Goal: Task Accomplishment & Management: Manage account settings

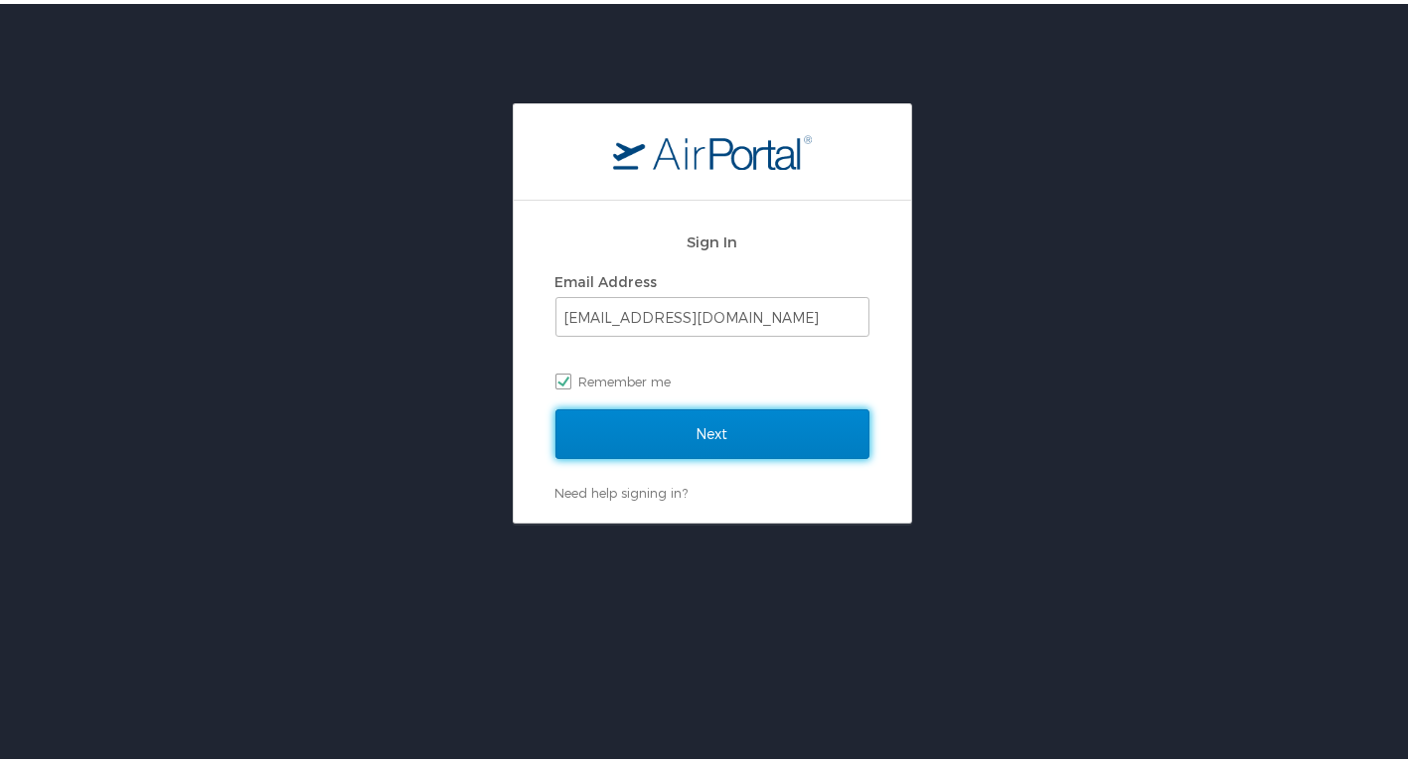
click at [756, 432] on input "Next" at bounding box center [712, 430] width 314 height 50
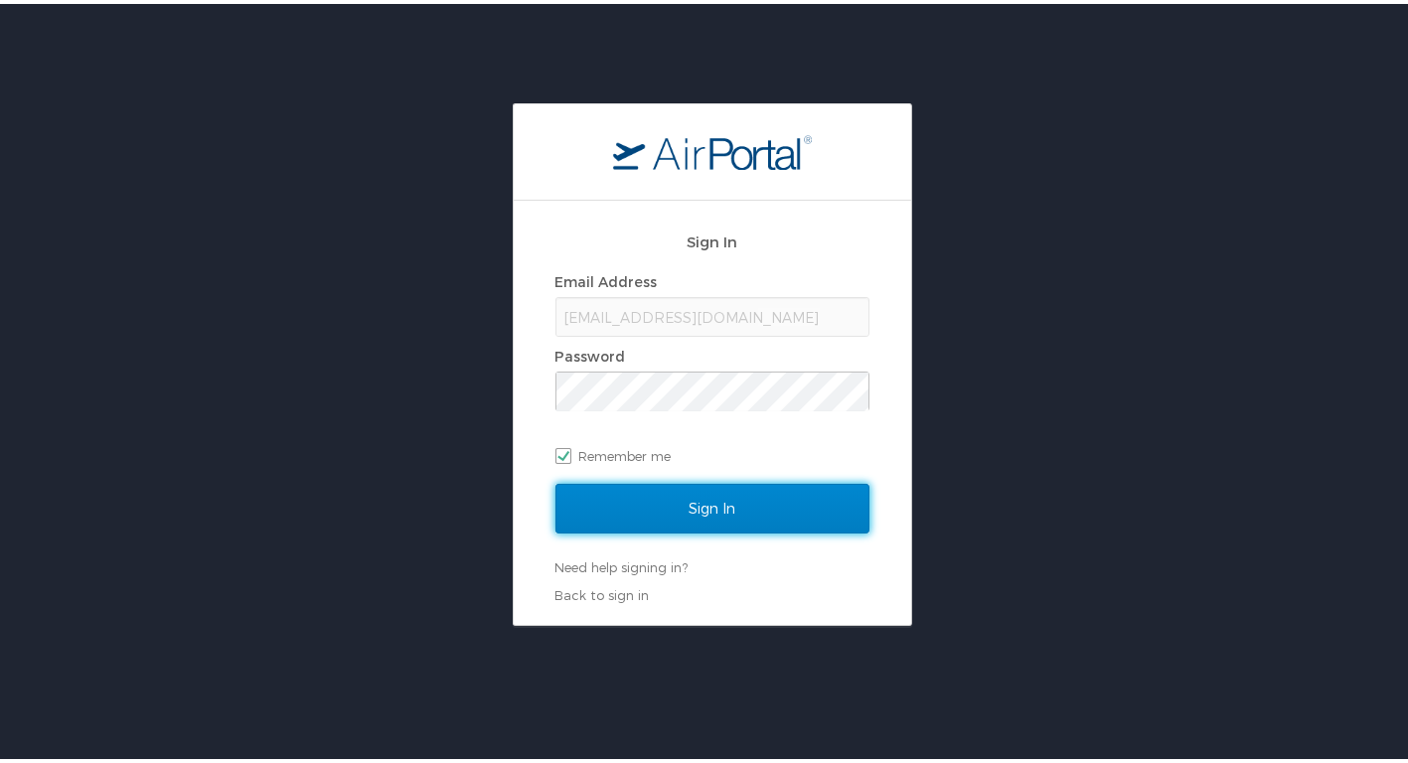
click at [758, 491] on input "Sign In" at bounding box center [712, 505] width 314 height 50
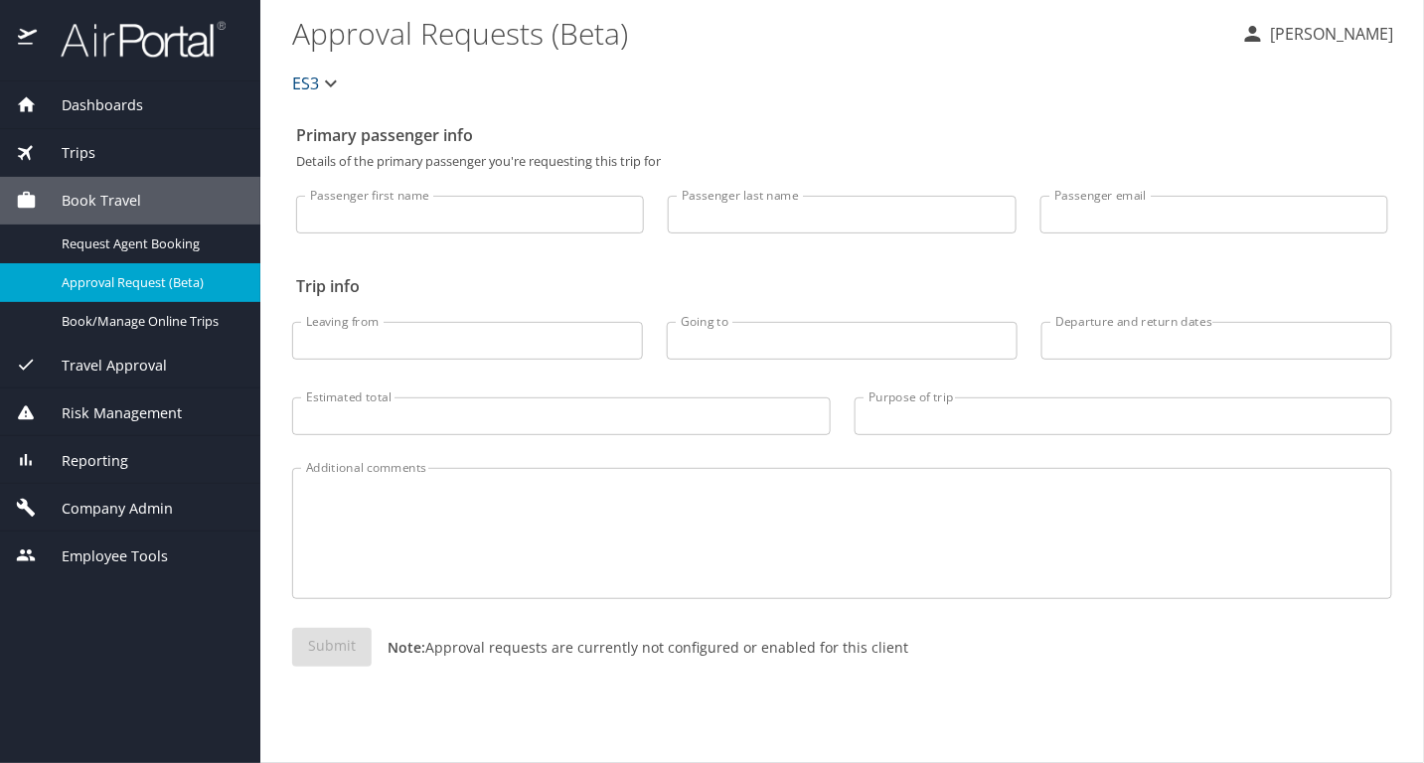
click at [142, 474] on div "Reporting" at bounding box center [130, 460] width 260 height 48
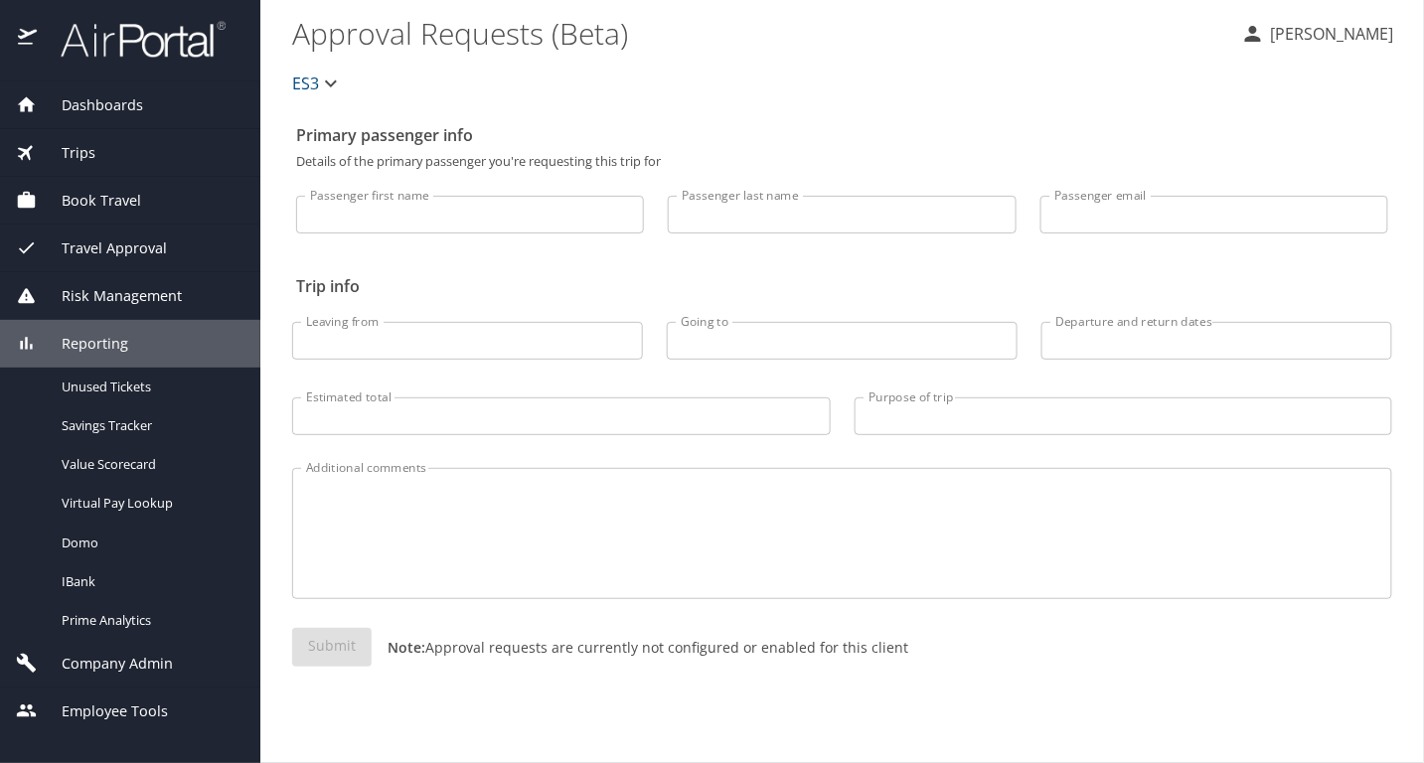
click at [162, 657] on span "Company Admin" at bounding box center [105, 664] width 136 height 22
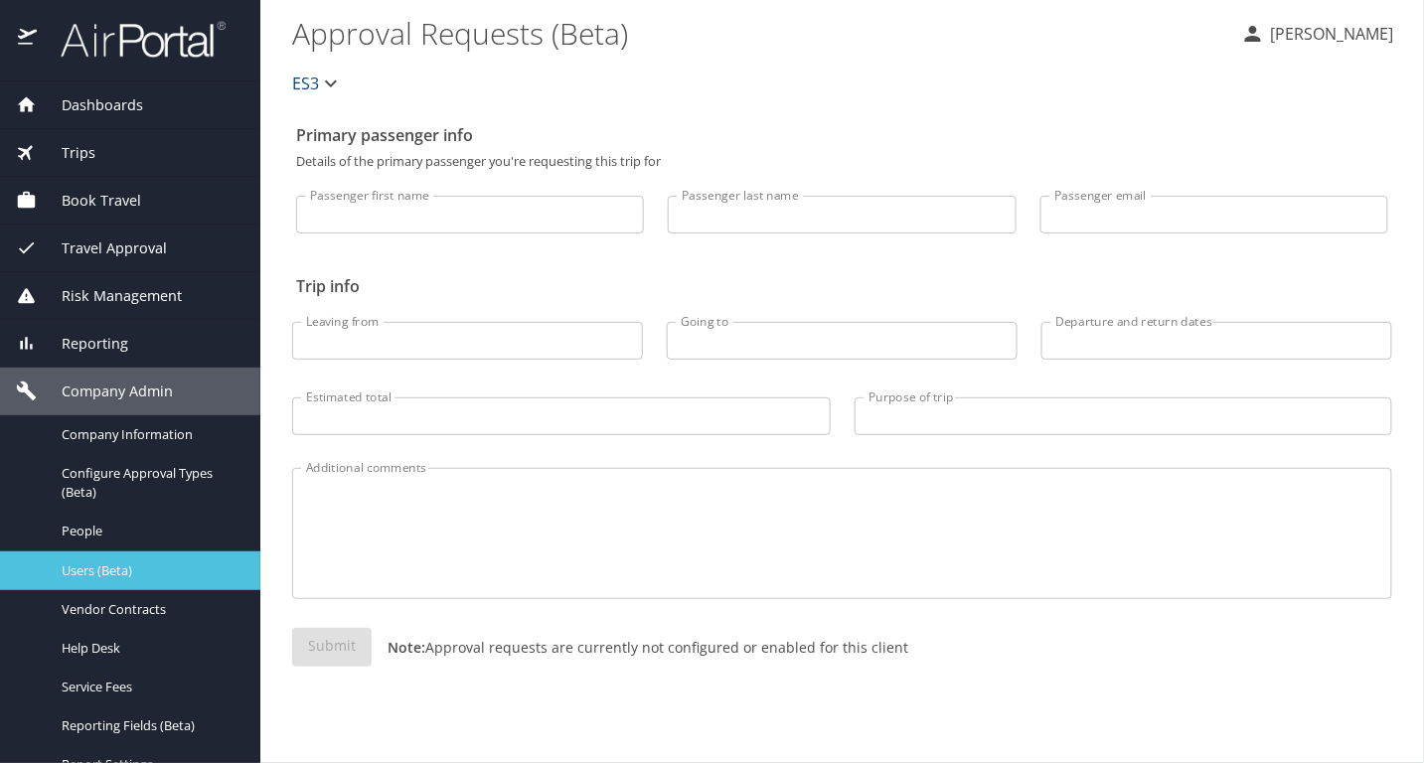
click at [135, 561] on span "Users (Beta)" at bounding box center [149, 570] width 175 height 19
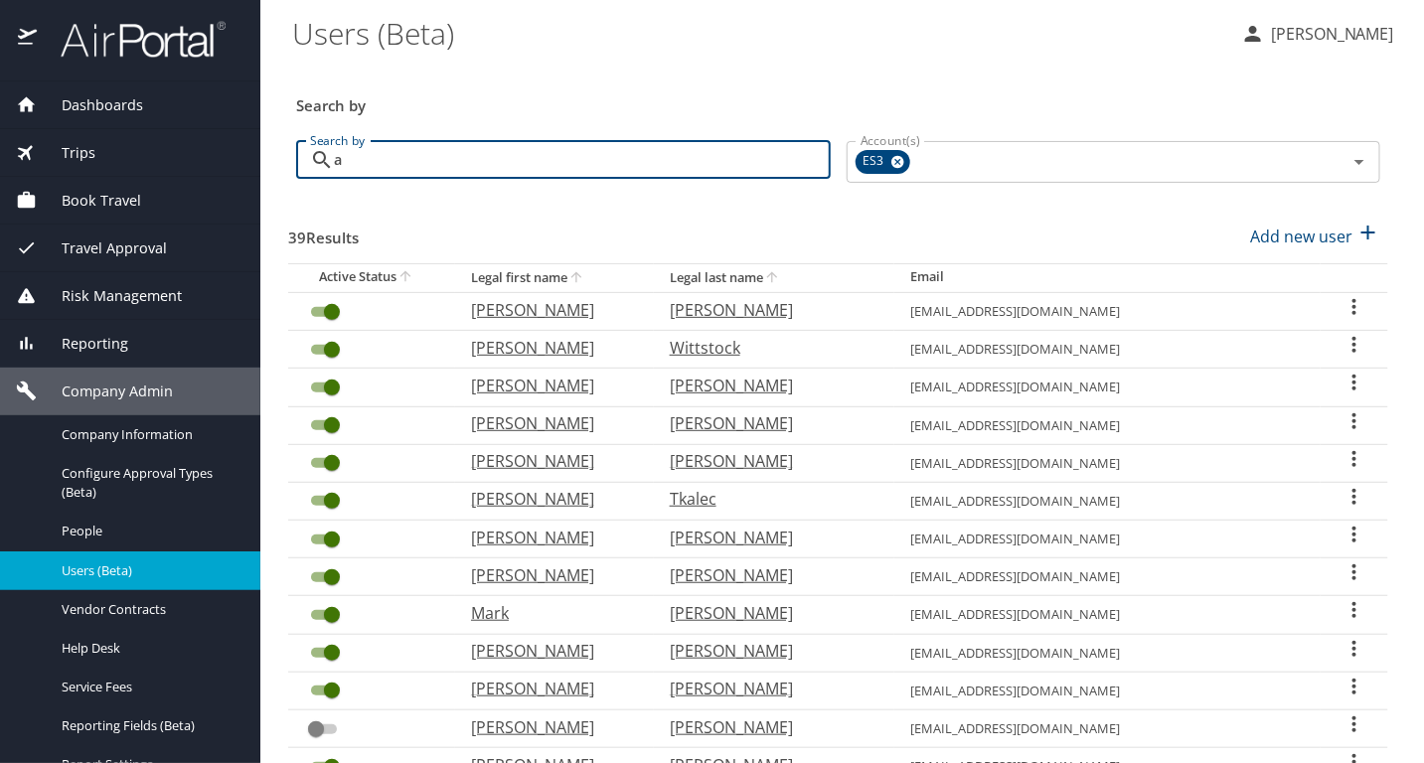
click at [710, 163] on input "a" at bounding box center [582, 160] width 497 height 38
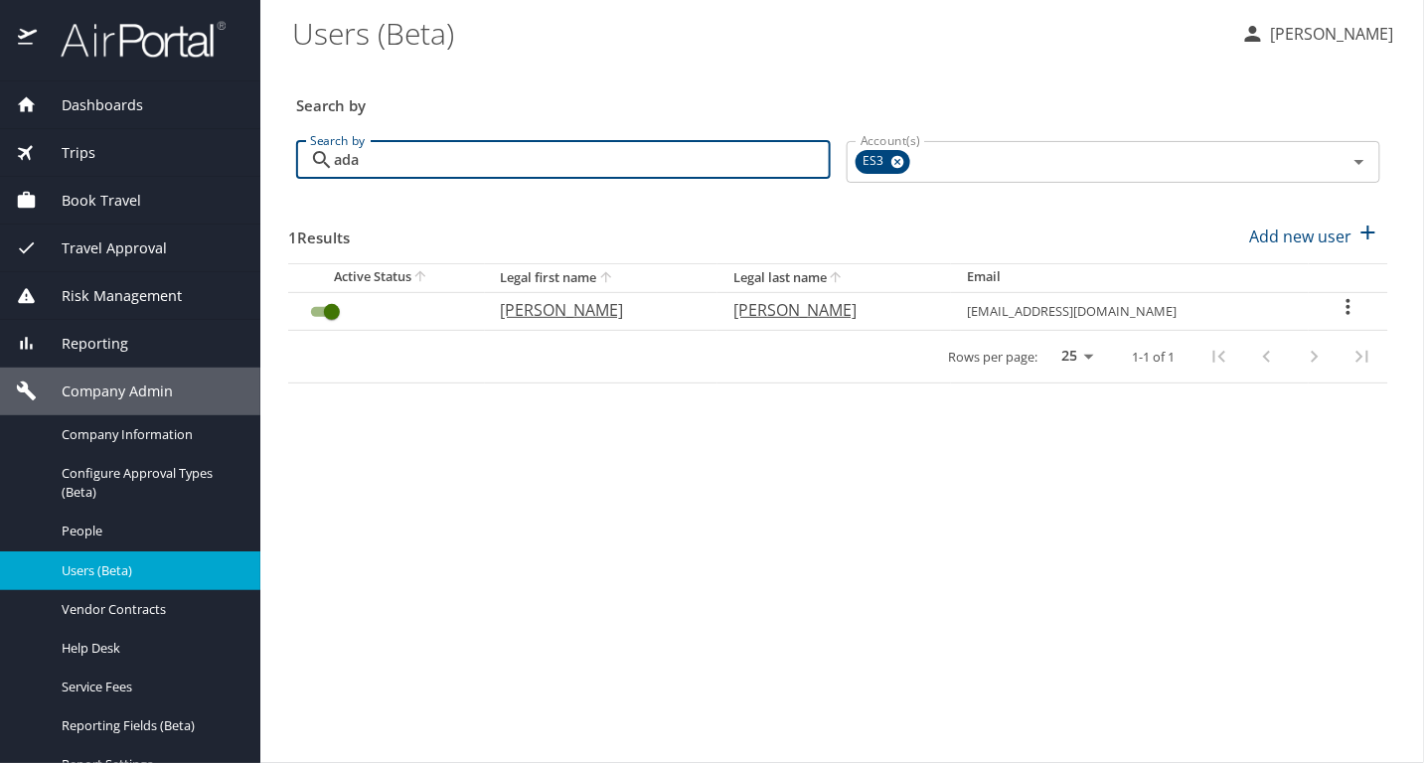
type input "ada"
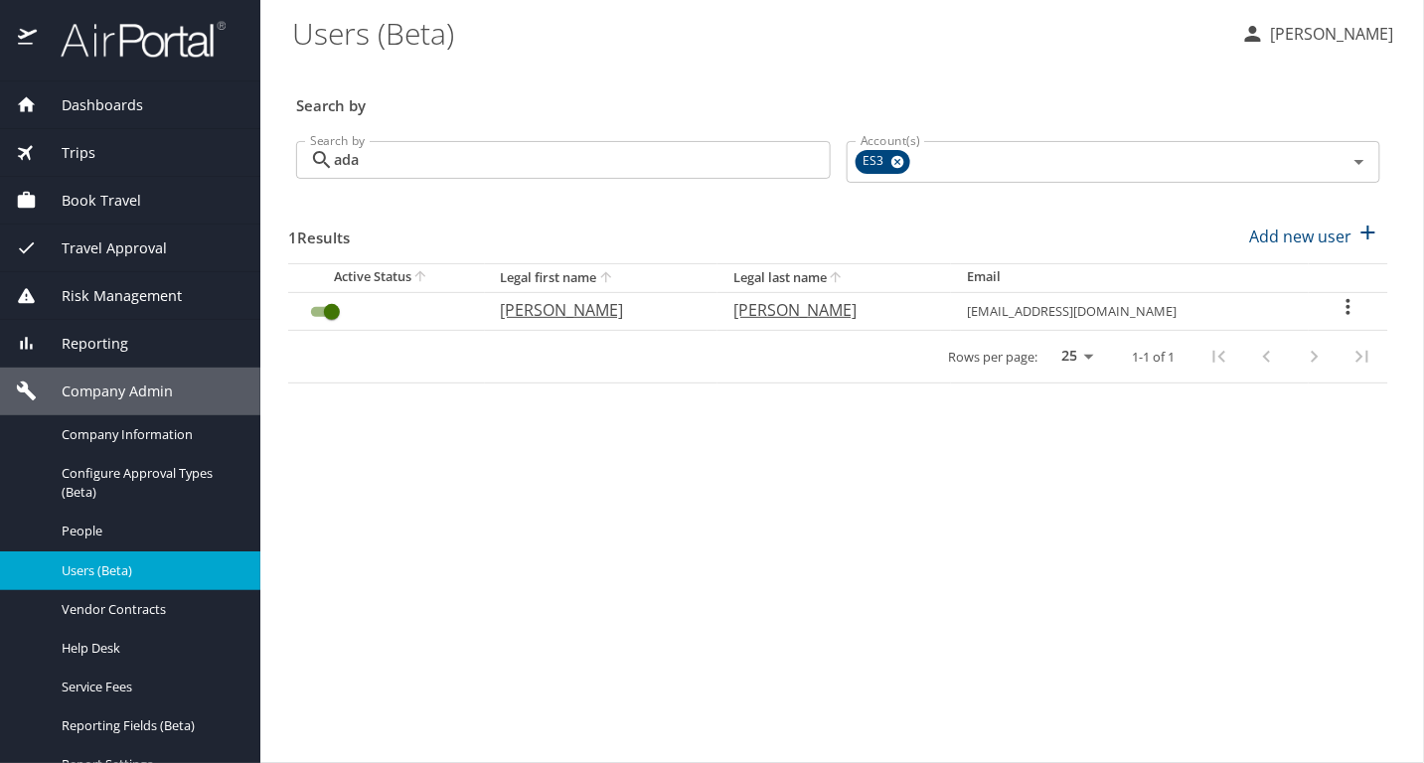
click at [1344, 303] on icon "User Search Table" at bounding box center [1348, 307] width 24 height 24
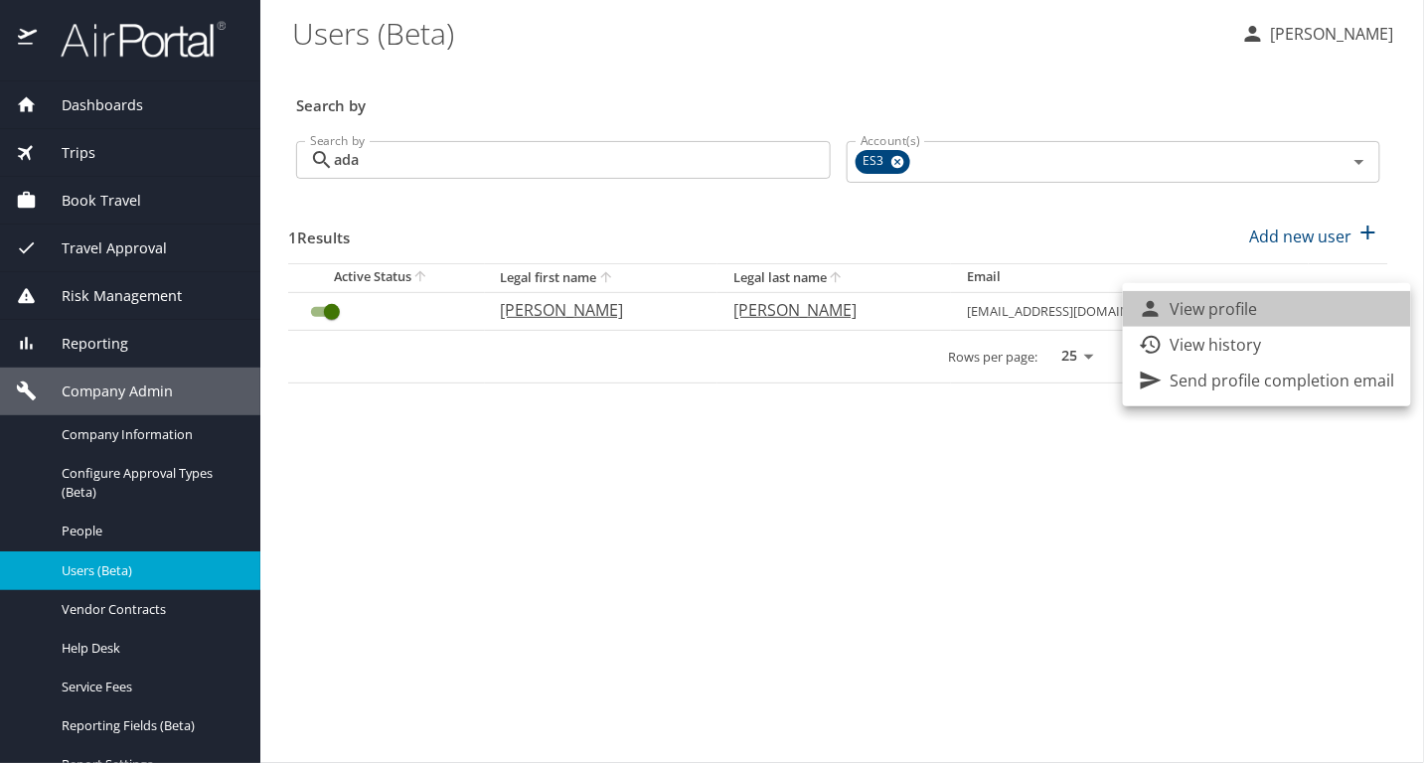
click at [1322, 313] on li "View profile" at bounding box center [1267, 309] width 288 height 36
select select "US"
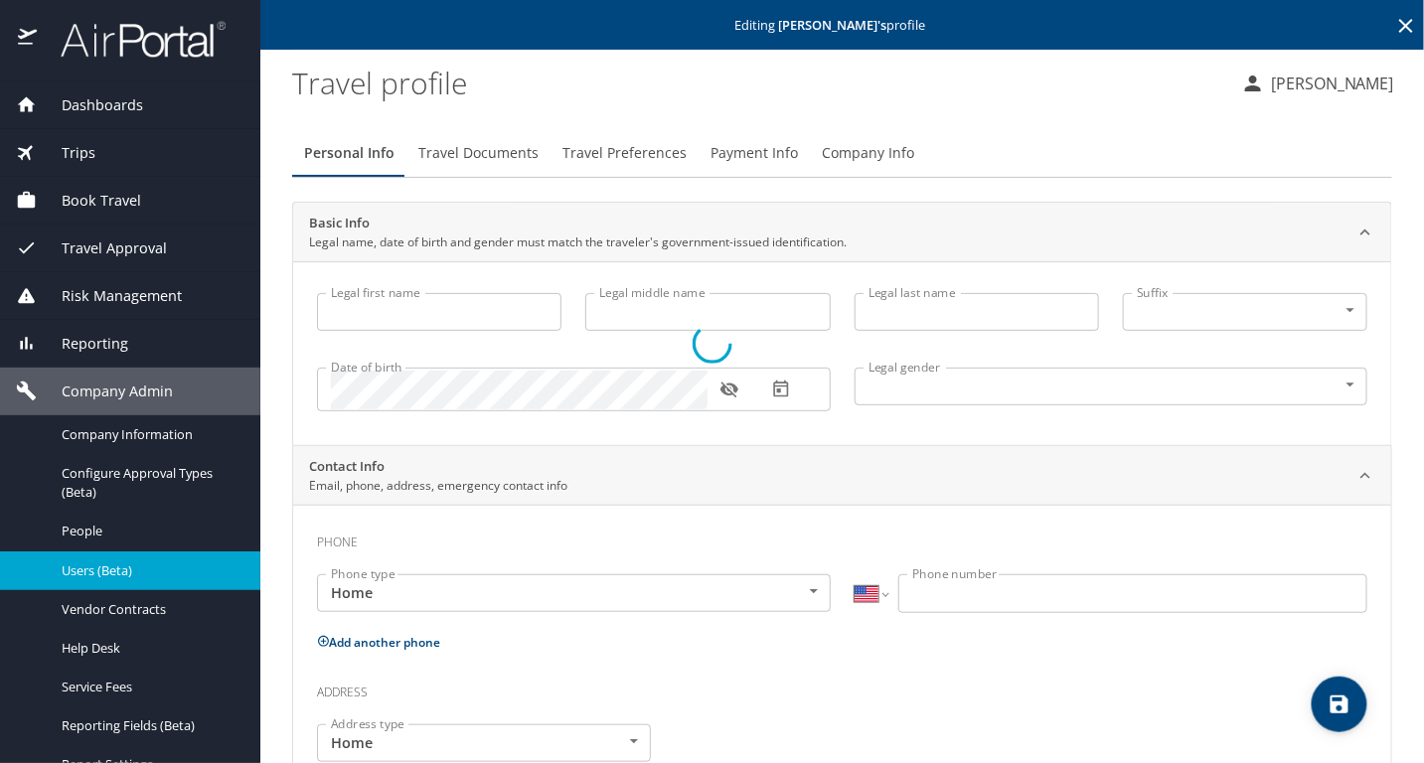
type input "[PERSON_NAME]"
type input "[DEMOGRAPHIC_DATA]"
type input "[PERSON_NAME]"
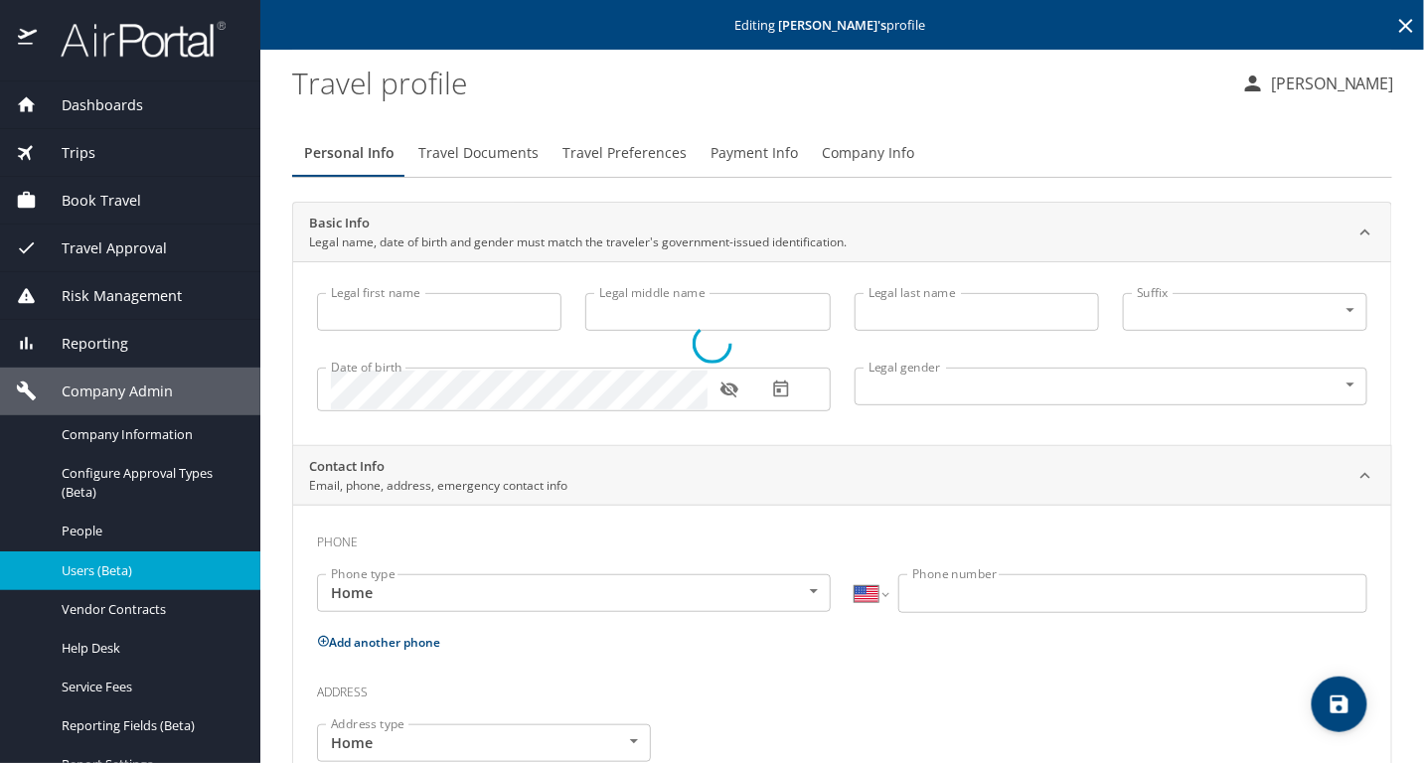
type input "[PERSON_NAME]"
select select "EG"
type input "052 420590"
select select "US"
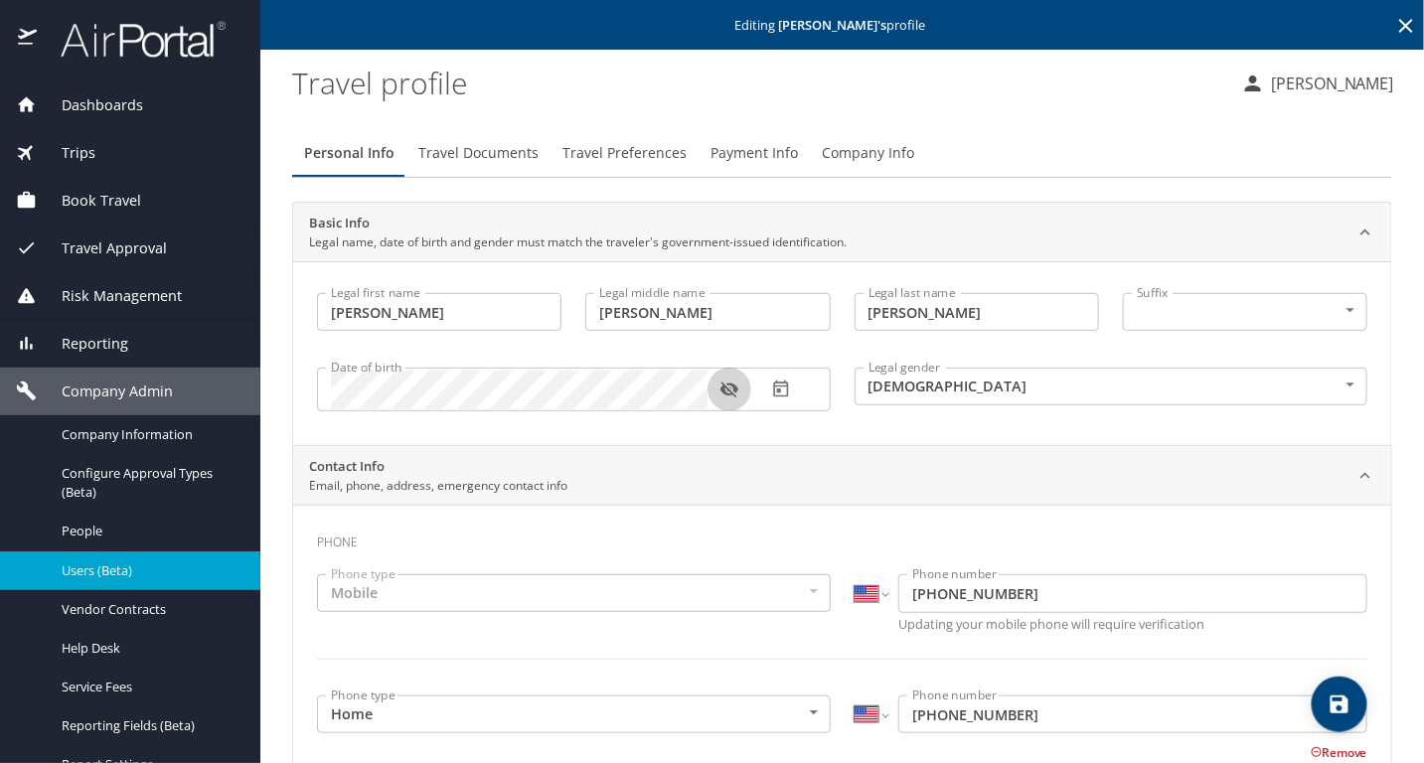
click at [733, 388] on icon "button" at bounding box center [729, 390] width 18 height 16
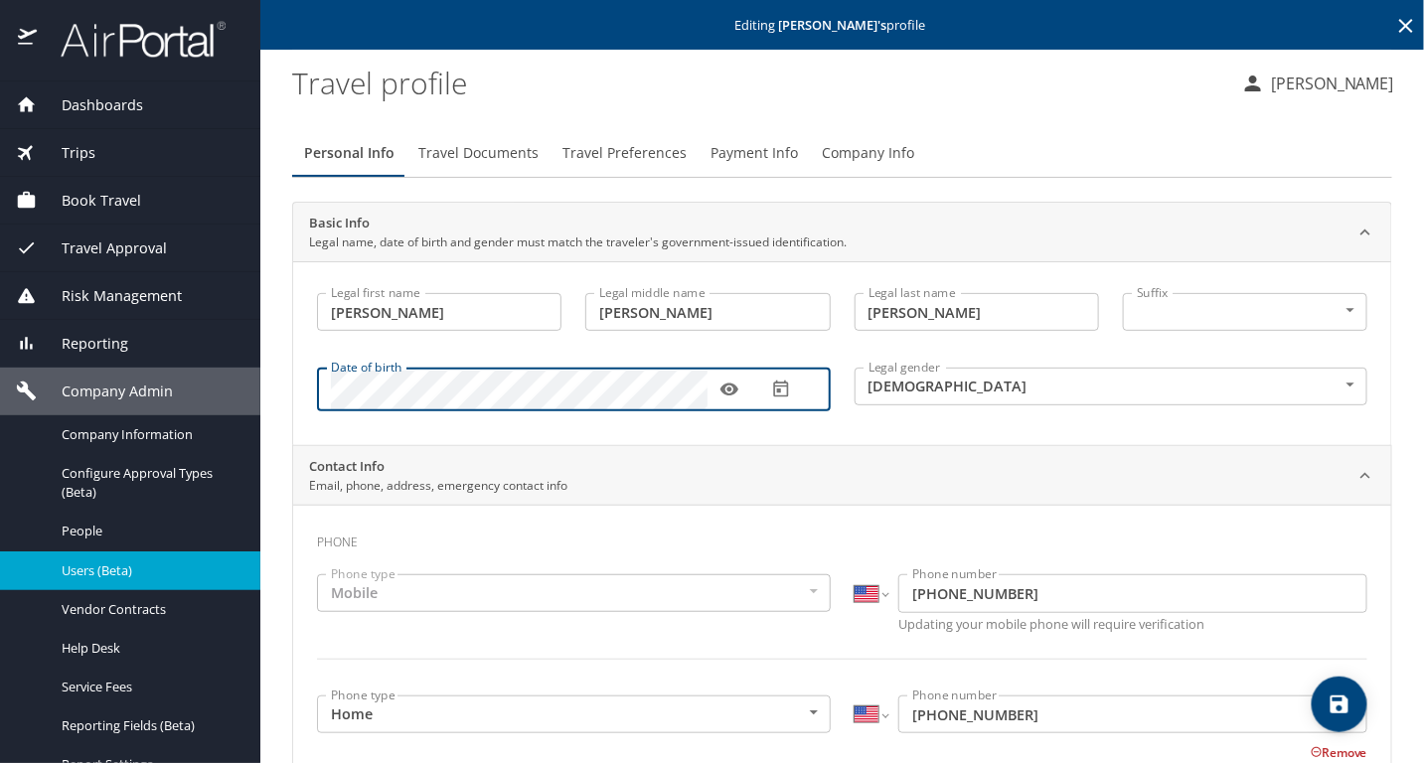
click at [193, 396] on div "Dashboards AirPortal 360™ Manager My Travel Dashboard Trips Airtinerary® Lookup…" at bounding box center [712, 381] width 1424 height 763
